Goal: Information Seeking & Learning: Learn about a topic

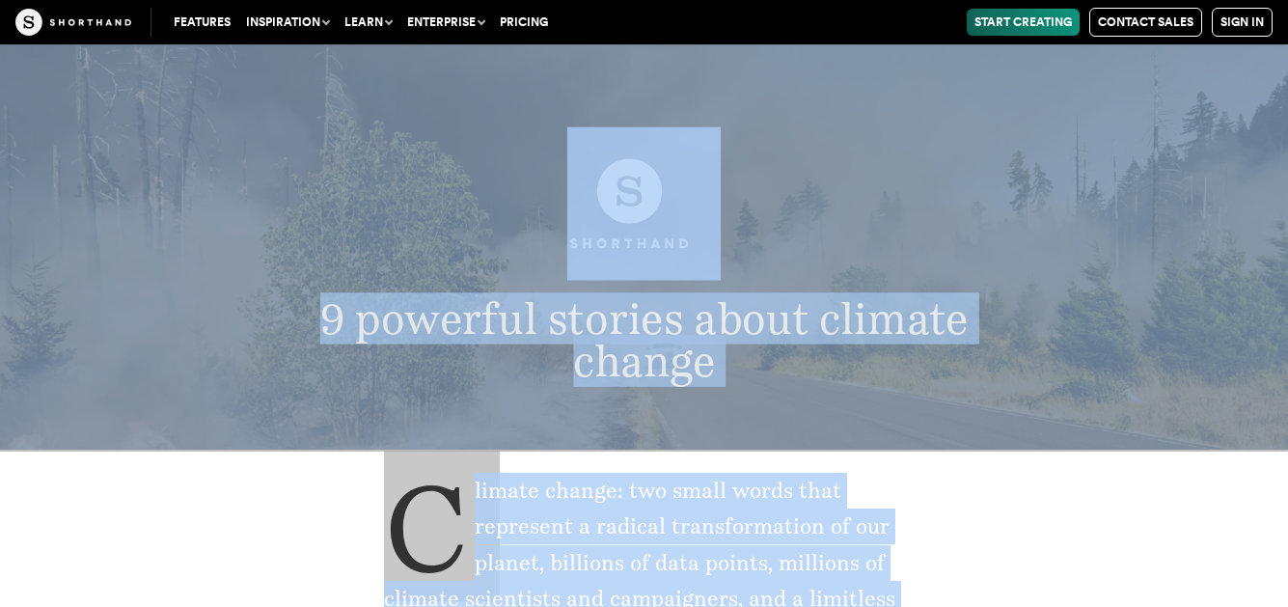
drag, startPoint x: 0, startPoint y: 0, endPoint x: 358, endPoint y: 116, distance: 376.1
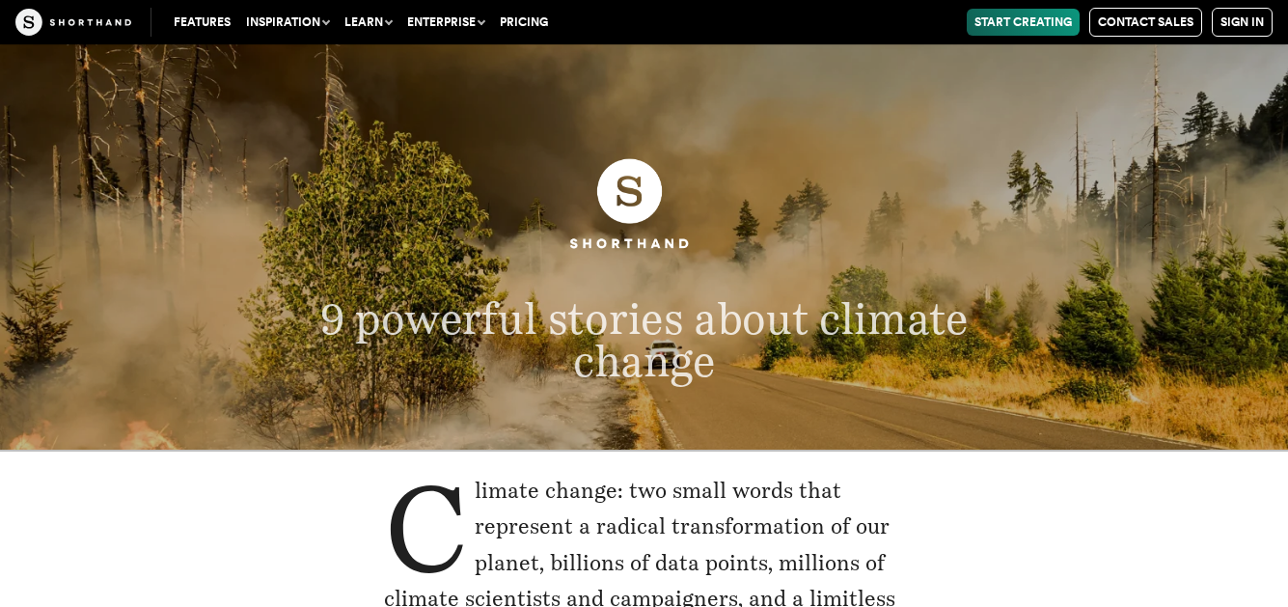
click at [358, 116] on header "9 powerful stories about climate change" at bounding box center [644, 246] width 1288 height 405
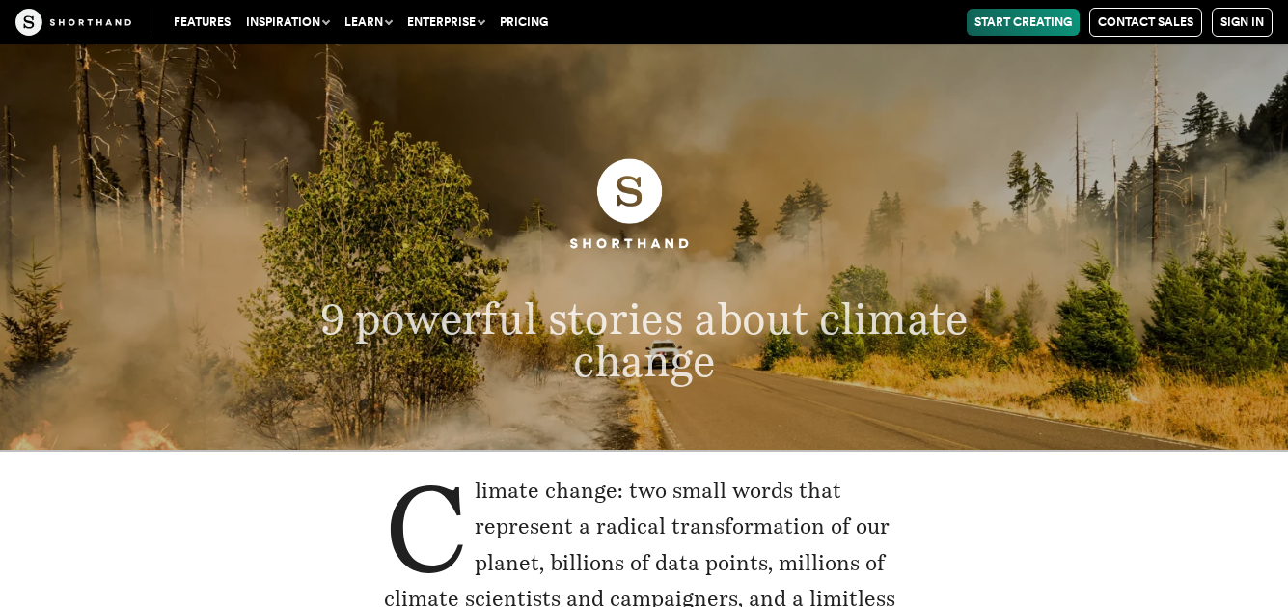
click at [358, 116] on header "9 powerful stories about climate change" at bounding box center [644, 246] width 1288 height 405
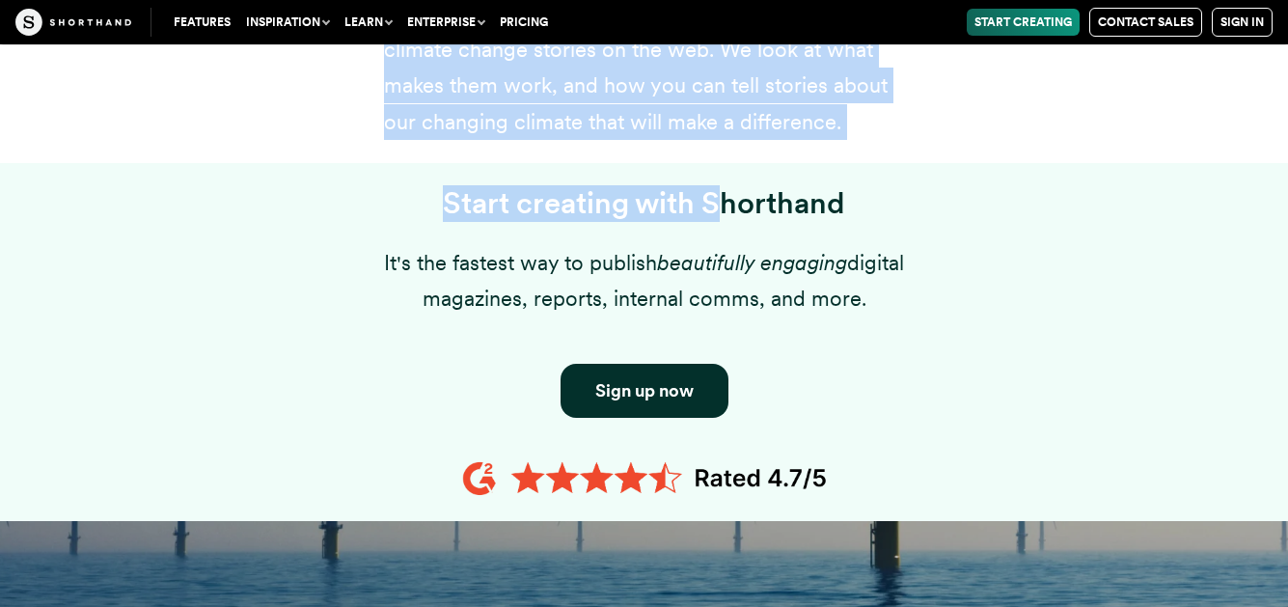
scroll to position [1389, 0]
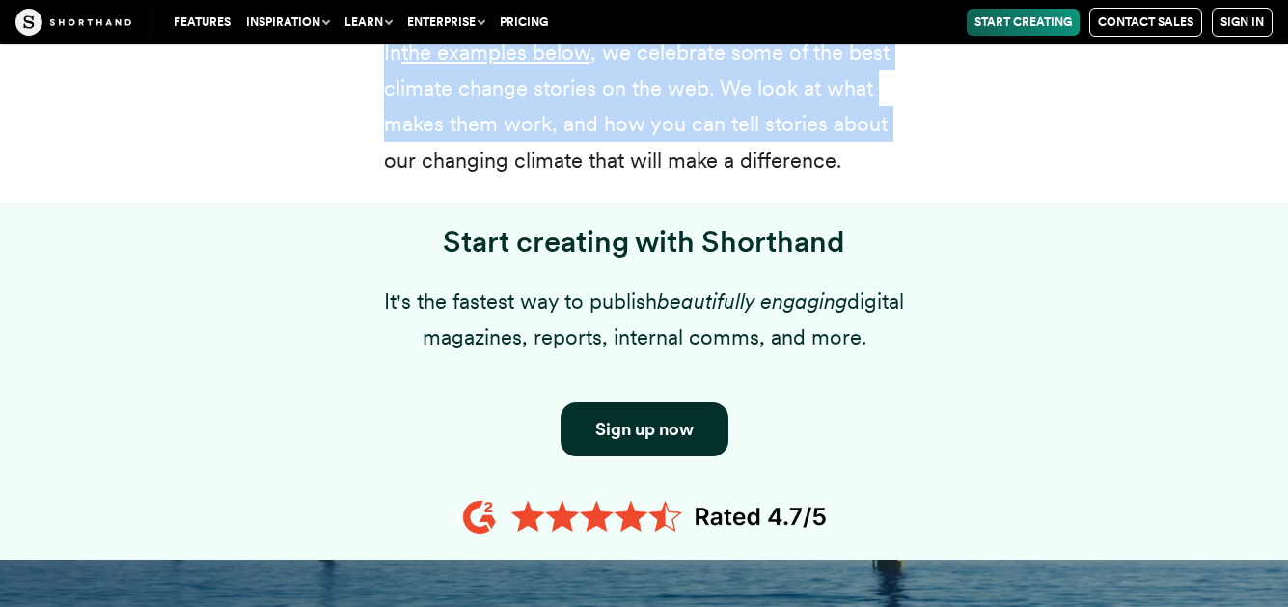
drag, startPoint x: 0, startPoint y: 0, endPoint x: 276, endPoint y: 150, distance: 314.2
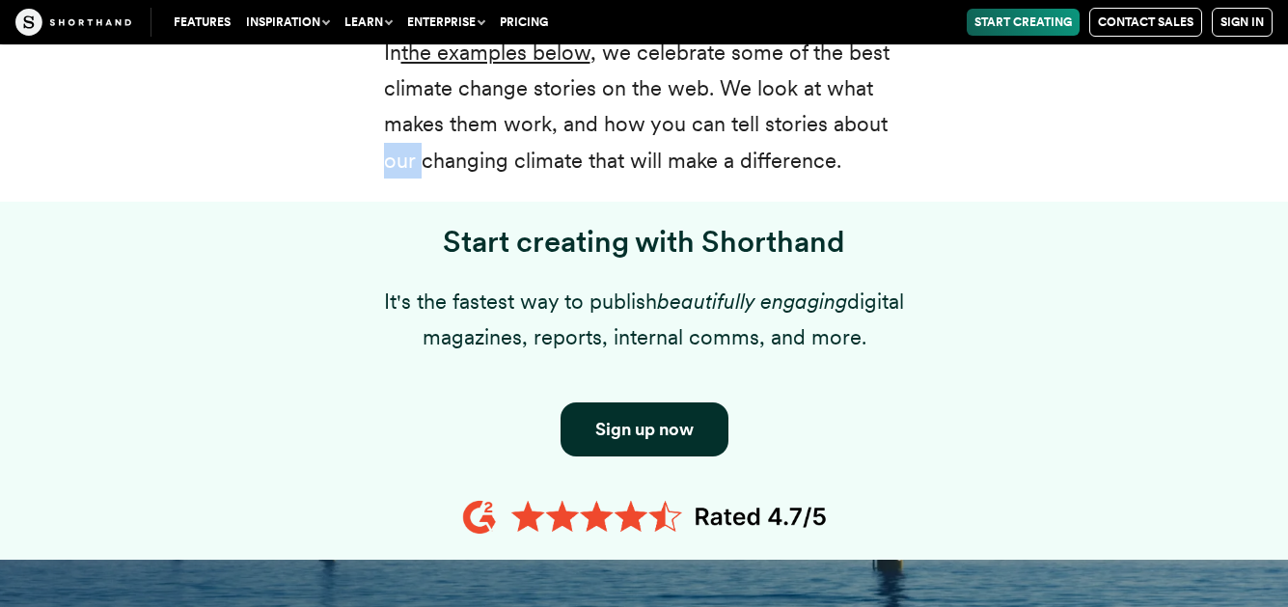
drag, startPoint x: 276, startPoint y: 150, endPoint x: 224, endPoint y: 149, distance: 52.1
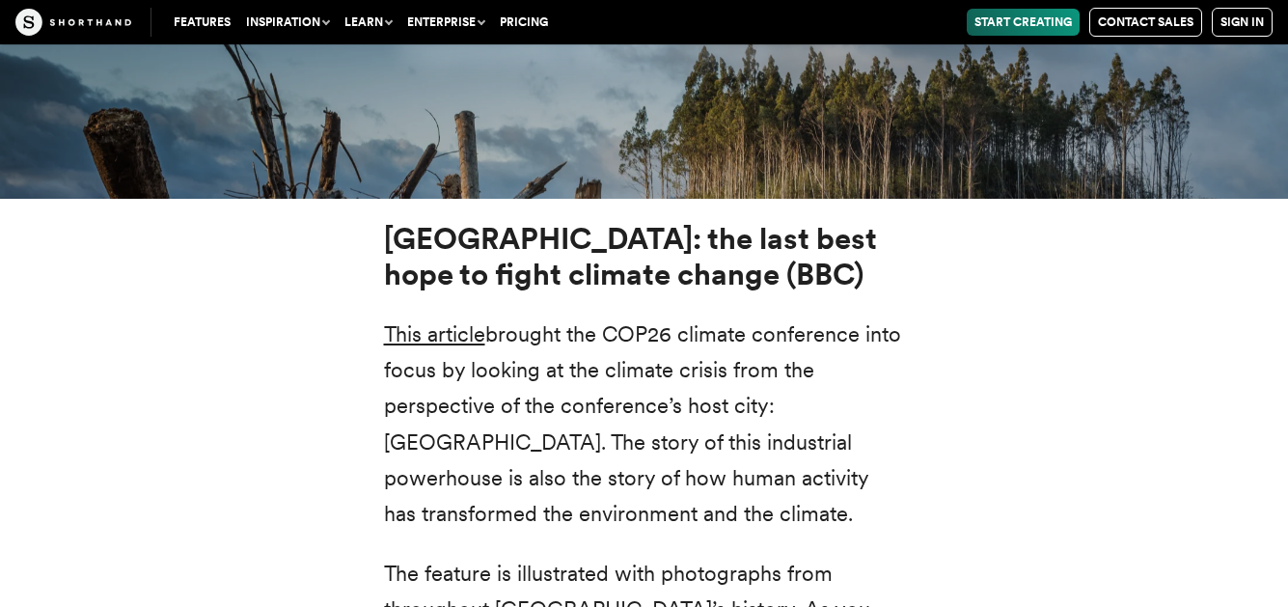
scroll to position [6713, 0]
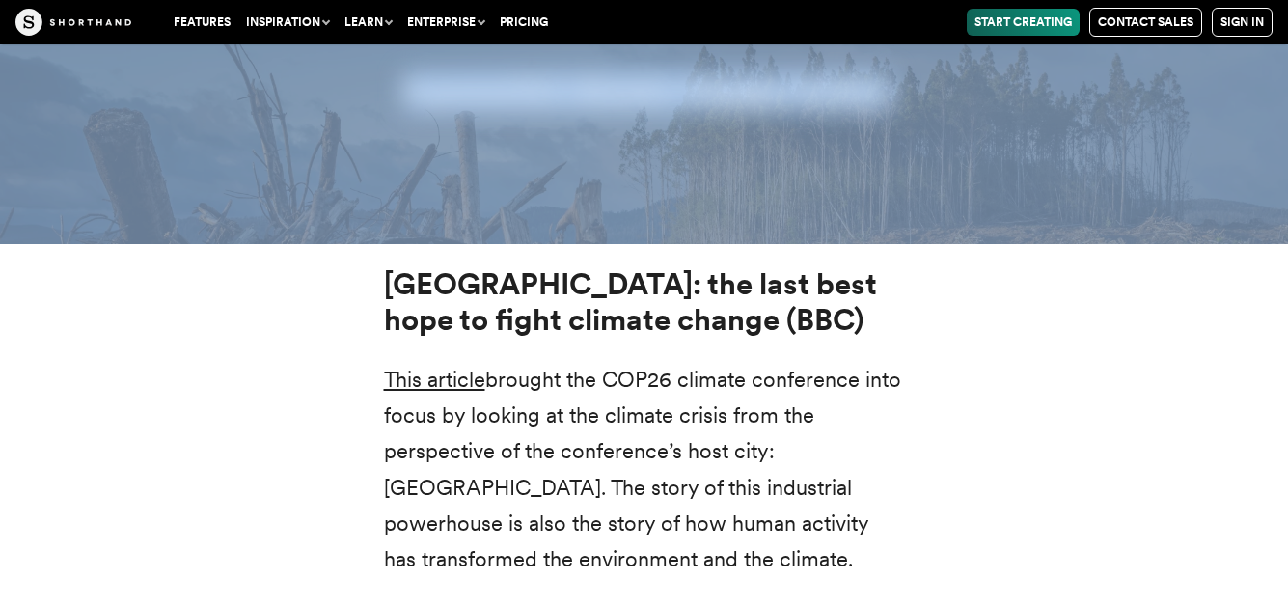
drag, startPoint x: 224, startPoint y: 149, endPoint x: 158, endPoint y: 199, distance: 82.0
